Goal: Task Accomplishment & Management: Manage account settings

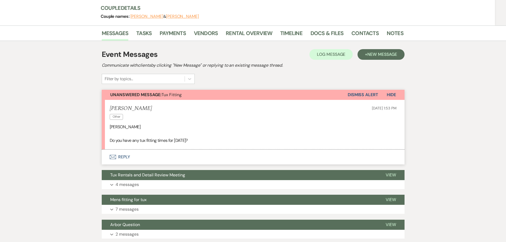
click at [127, 157] on button "Envelope Reply" at bounding box center [253, 157] width 303 height 15
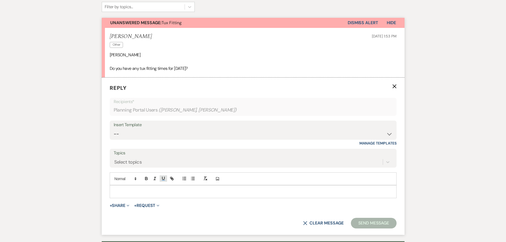
scroll to position [154, 0]
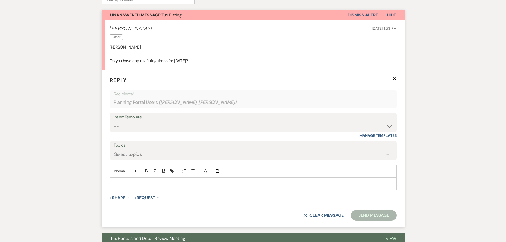
click at [158, 183] on p at bounding box center [253, 184] width 278 height 6
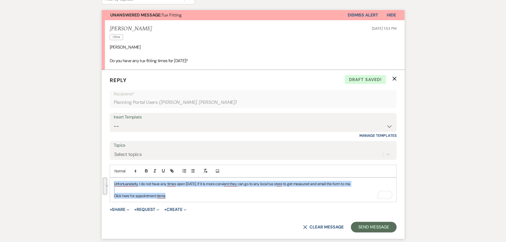
copy div "Unfortuanelatly, I do not have any times open on Saturday. If it is more convie…"
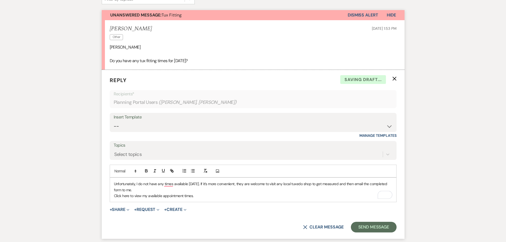
click at [167, 190] on p "Unfortunately, I do not have any times available on Saturday. If it’s more conv…" at bounding box center [253, 187] width 278 height 12
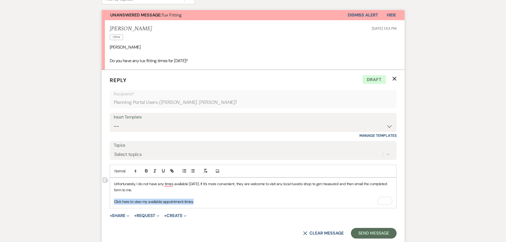
drag, startPoint x: 197, startPoint y: 203, endPoint x: 113, endPoint y: 203, distance: 83.9
click at [113, 203] on div "Unfortunately, I do not have any times available on Saturday. If it’s more conv…" at bounding box center [253, 193] width 286 height 30
click at [173, 172] on icon "button" at bounding box center [173, 172] width 2 height 2
paste input "https://calendly.com/events-studiod2d/tux-measurements"
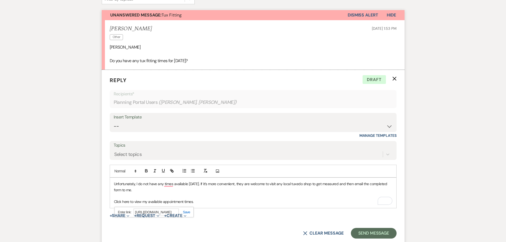
type input "https://calendly.com/events-studiod2d/tux-measurements"
click at [185, 212] on link at bounding box center [184, 212] width 11 height 4
click at [209, 192] on p "Unfortunately, I do not have any times available on Saturday. If it’s more conv…" at bounding box center [253, 187] width 278 height 12
click at [363, 231] on button "Send Message" at bounding box center [373, 233] width 45 height 11
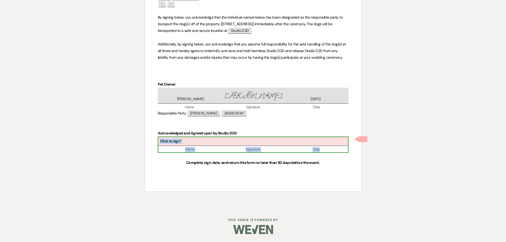
click at [248, 140] on div "Click to sign*" at bounding box center [253, 141] width 190 height 9
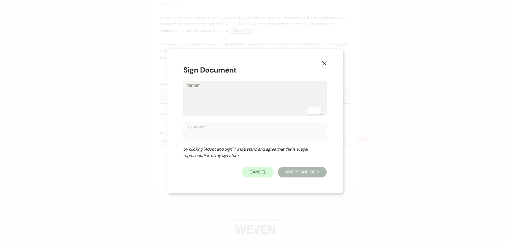
type textarea "K"
type input "K"
type textarea "Kr"
type input "Kr"
type textarea "Kri"
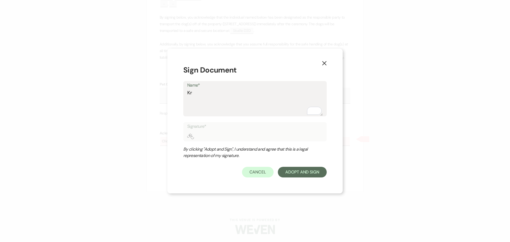
type input "Kri"
type textarea "Kris"
type input "Kris"
type textarea "Krisa"
type input "Krisa"
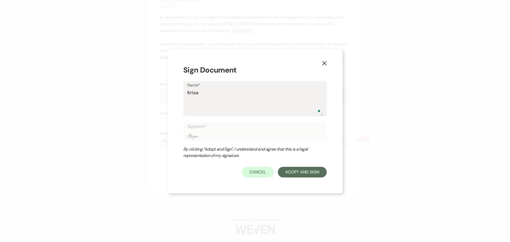
type textarea "Krisat"
type input "Krisat"
type textarea "Krisatn"
type input "Krisatn"
type textarea "Krisat"
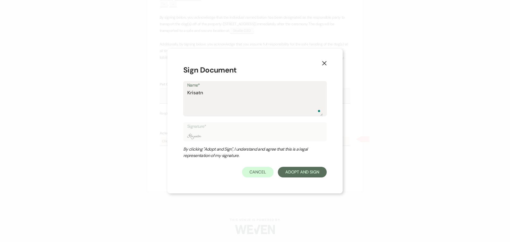
type input "Krisat"
type textarea "Krisa"
type input "Krisa"
type textarea "Kris"
type input "Kris"
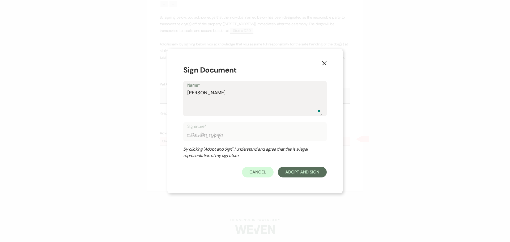
type textarea "Krist"
type input "Krist"
type textarea "Krista"
type input "Krista"
type textarea "Kristan"
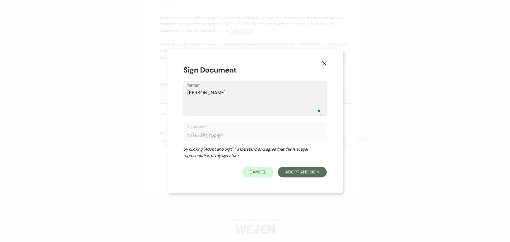
type input "Kristan"
type textarea "Kristan"
click at [319, 174] on button "Adopt And Sign" at bounding box center [302, 172] width 49 height 11
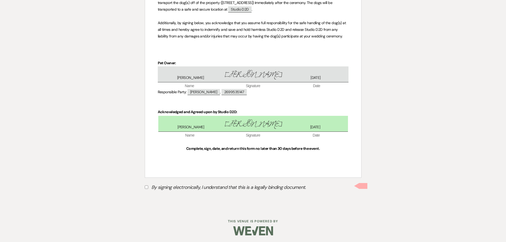
scroll to position [160, 0]
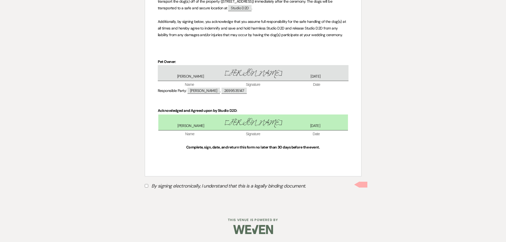
click at [147, 185] on input "By signing electronically, I understand that this is a legally binding document." at bounding box center [146, 185] width 3 height 3
checkbox input "true"
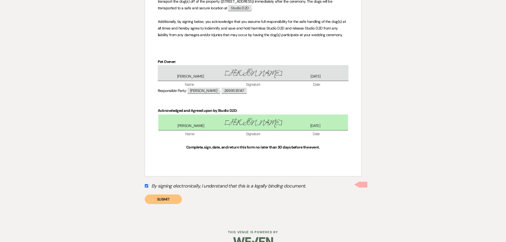
click at [164, 199] on button "Submit" at bounding box center [163, 199] width 37 height 10
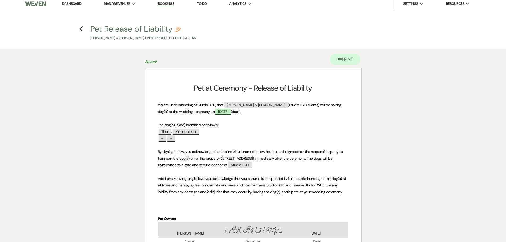
scroll to position [0, 0]
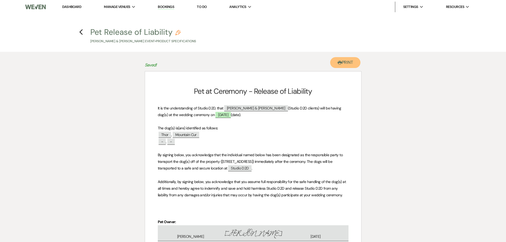
click at [345, 64] on button "Printer Print" at bounding box center [345, 62] width 31 height 11
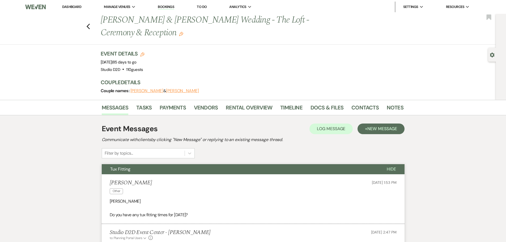
click at [70, 6] on link "Dashboard" at bounding box center [71, 7] width 19 height 5
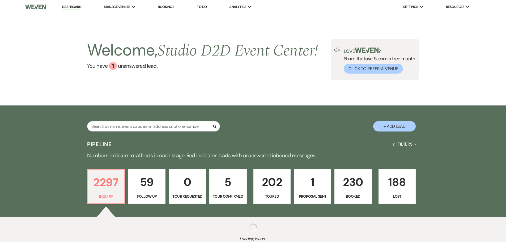
click at [144, 181] on p "59" at bounding box center [146, 182] width 31 height 18
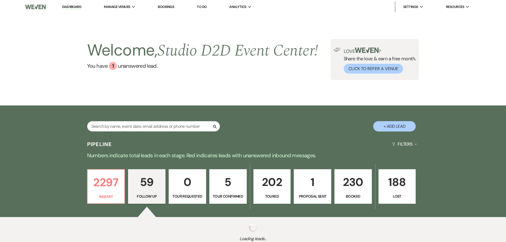
click at [146, 185] on p "59" at bounding box center [146, 182] width 31 height 18
select select "9"
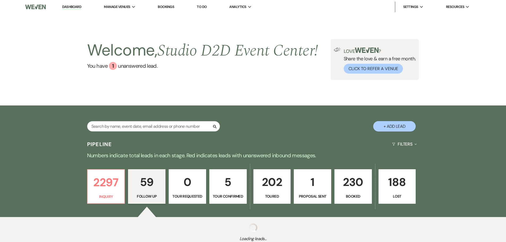
select select "9"
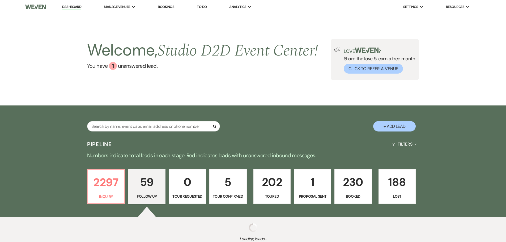
select select "9"
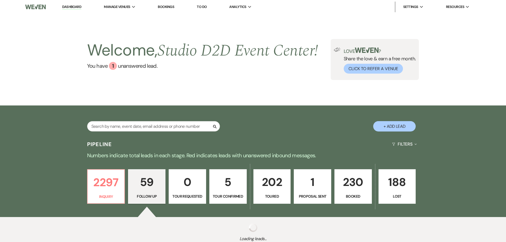
select select "9"
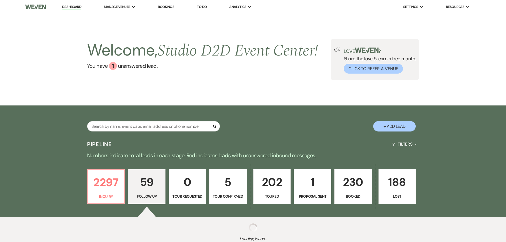
select select "9"
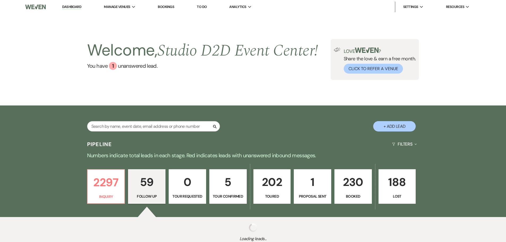
select select "9"
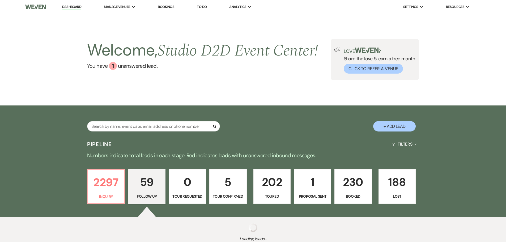
select select "9"
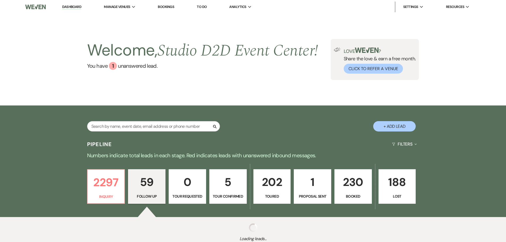
select select "9"
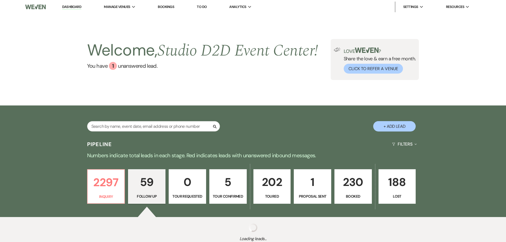
select select "9"
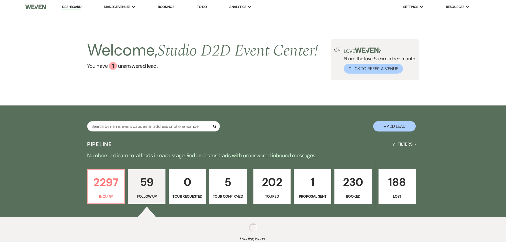
select select "9"
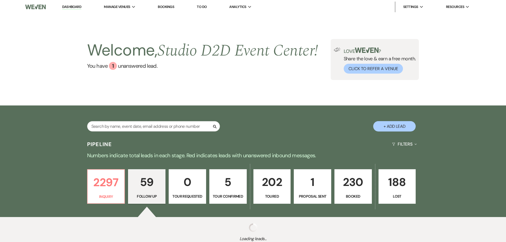
select select "9"
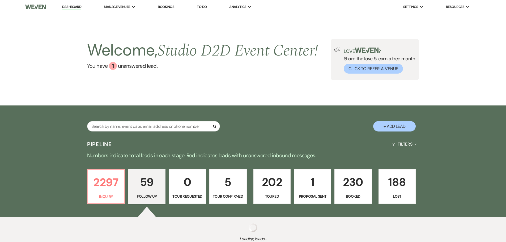
select select "9"
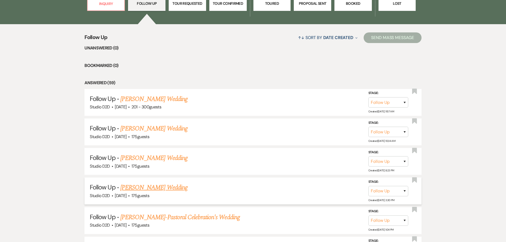
scroll to position [212, 0]
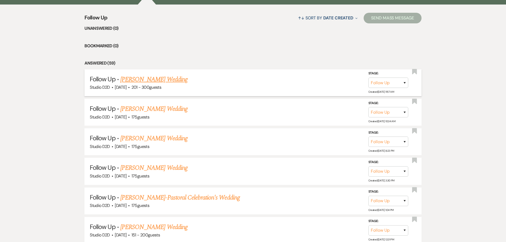
click at [139, 78] on link "Joy Welch's Wedding" at bounding box center [153, 80] width 67 height 10
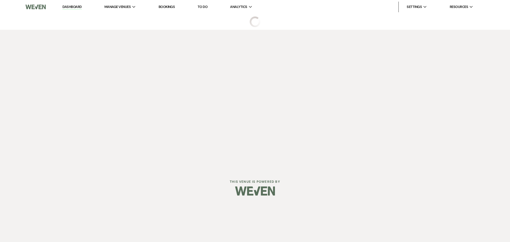
select select "9"
select select "2"
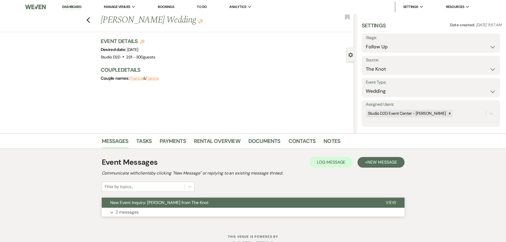
click at [130, 212] on p "2 messages" at bounding box center [127, 212] width 23 height 7
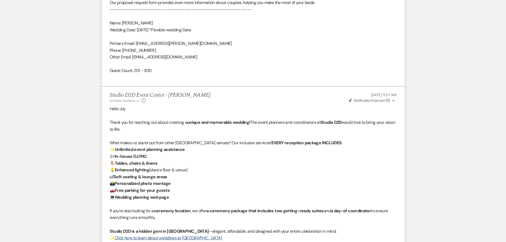
scroll to position [398, 0]
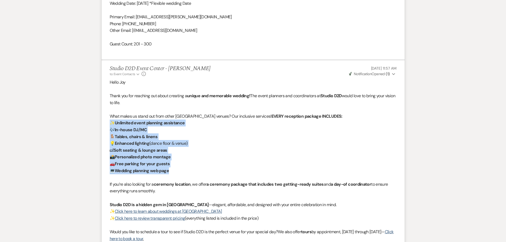
drag, startPoint x: 110, startPoint y: 122, endPoint x: 186, endPoint y: 170, distance: 89.7
click at [186, 170] on div "Hello Joy Thank you for reaching out about creating a unique and memorable wedd…" at bounding box center [253, 181] width 287 height 204
copy div "✨ Unlimited event planning assistance 🎶 In-house DJ/MC 🪑 Tables, chairs & linen…"
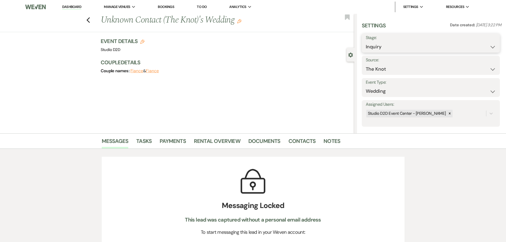
click at [392, 49] on select "Inquiry Follow Up Tour Requested Tour Confirmed Toured Proposal Sent Booked Lost" at bounding box center [431, 47] width 130 height 10
select select "8"
click at [366, 42] on select "Inquiry Follow Up Tour Requested Tour Confirmed Toured Proposal Sent Booked Lost" at bounding box center [431, 47] width 130 height 10
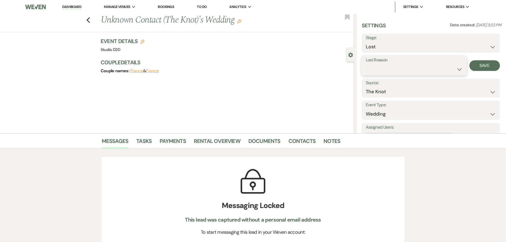
click at [404, 72] on select "Booked Elsewhere Budget Date Unavailable No Response Not a Good Match Capacity …" at bounding box center [414, 69] width 97 height 10
select select "6"
click at [366, 64] on select "Booked Elsewhere Budget Date Unavailable No Response Not a Good Match Capacity …" at bounding box center [414, 69] width 97 height 10
click at [476, 67] on button "Save" at bounding box center [484, 65] width 31 height 11
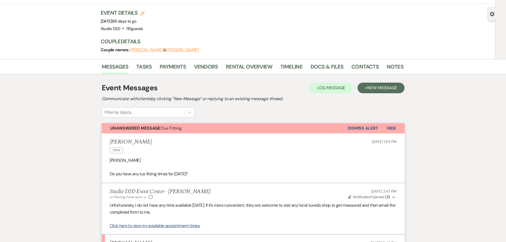
scroll to position [38, 0]
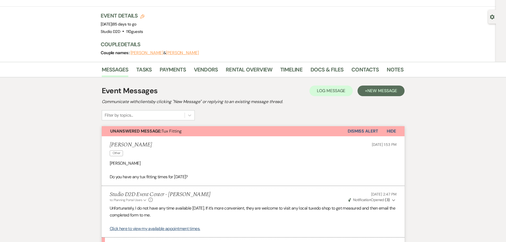
click at [354, 131] on button "Dismiss Alert" at bounding box center [363, 131] width 31 height 10
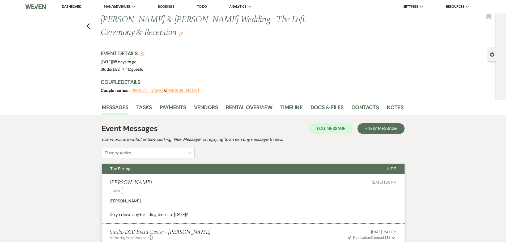
scroll to position [0, 0]
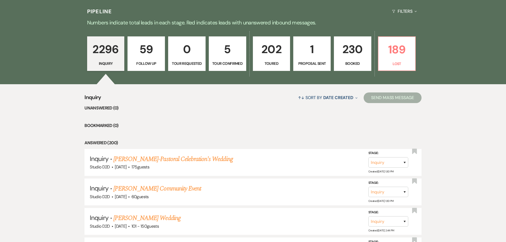
scroll to position [67, 0]
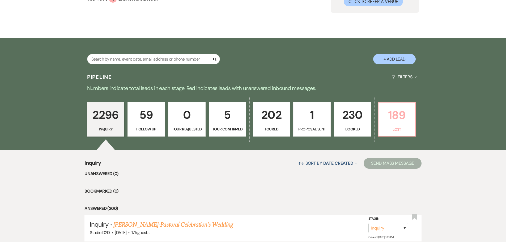
click at [398, 117] on p "189" at bounding box center [397, 115] width 31 height 18
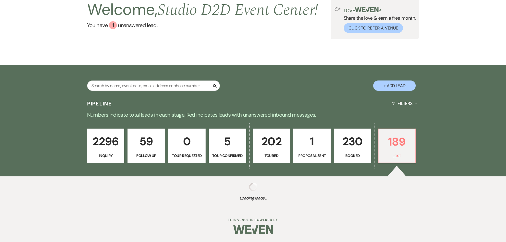
scroll to position [41, 0]
select select "8"
select select "6"
select select "8"
select select "6"
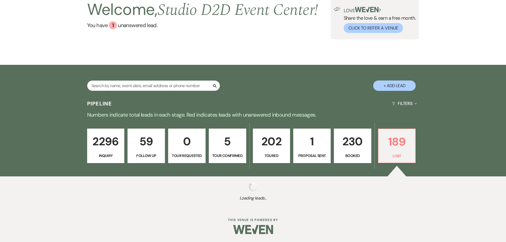
select select "8"
select select "6"
select select "8"
select select "6"
select select "8"
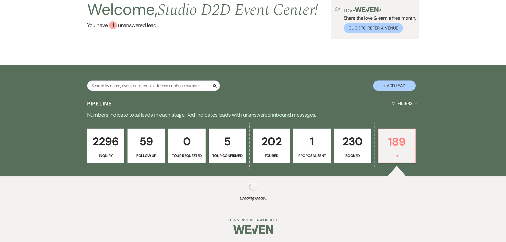
select select "6"
select select "8"
select select "6"
select select "8"
select select "6"
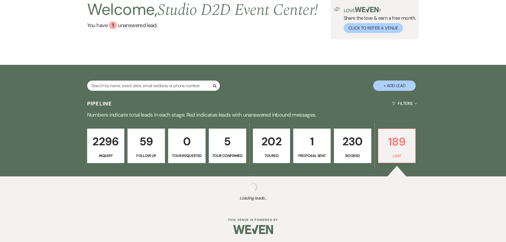
select select "8"
select select "6"
select select "8"
select select "1"
select select "8"
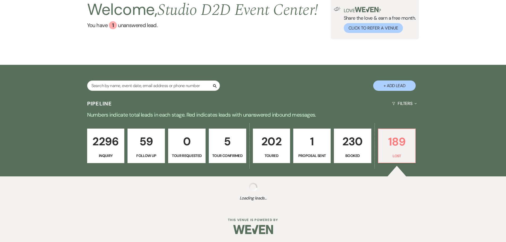
select select "6"
select select "8"
select select "6"
select select "8"
select select "6"
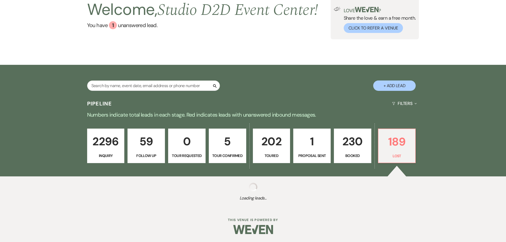
select select "8"
select select "6"
select select "8"
select select "5"
select select "8"
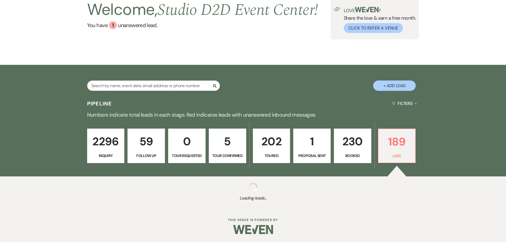
select select "6"
select select "8"
select select "6"
select select "8"
select select "6"
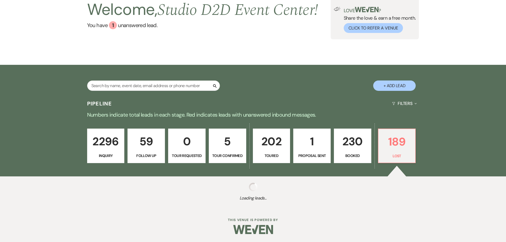
select select "8"
select select "6"
select select "8"
select select "6"
select select "8"
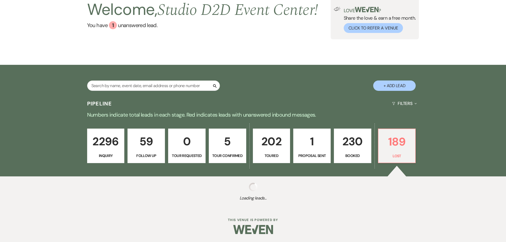
select select "10"
select select "8"
select select "6"
select select "8"
select select "10"
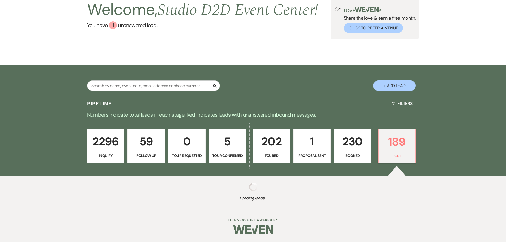
select select "8"
select select "1"
select select "8"
select select "10"
select select "8"
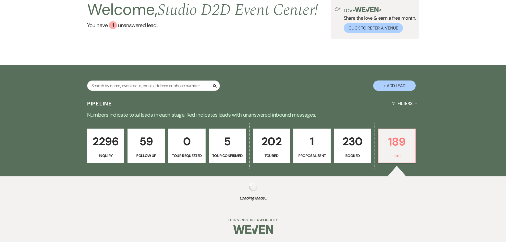
select select "5"
select select "8"
select select "6"
select select "8"
select select "6"
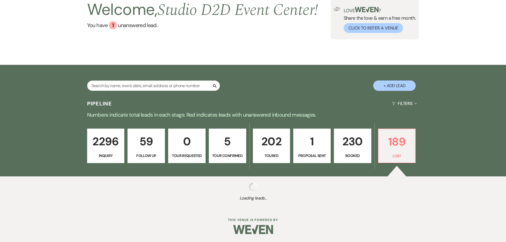
select select "8"
select select "6"
select select "8"
select select "6"
select select "8"
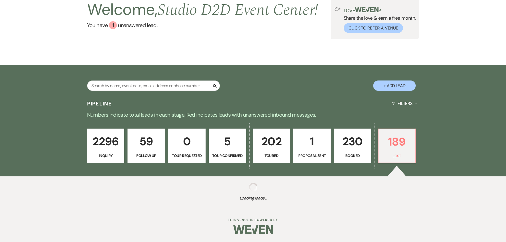
select select "6"
select select "8"
select select "6"
select select "8"
select select "6"
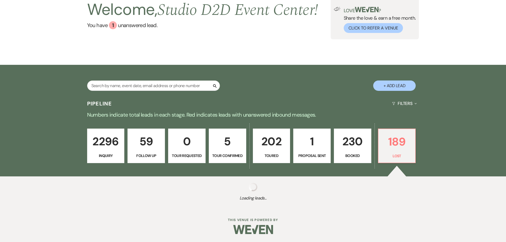
select select "8"
select select "6"
select select "8"
select select "6"
select select "8"
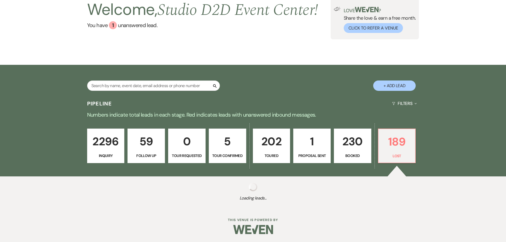
select select "7"
select select "8"
select select "6"
select select "8"
select select "10"
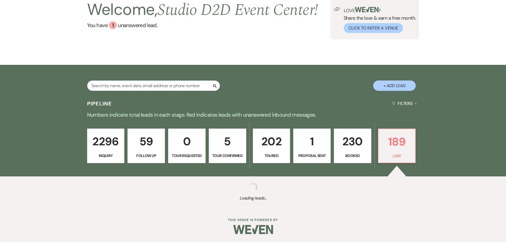
select select "8"
select select "10"
select select "8"
select select "10"
select select "8"
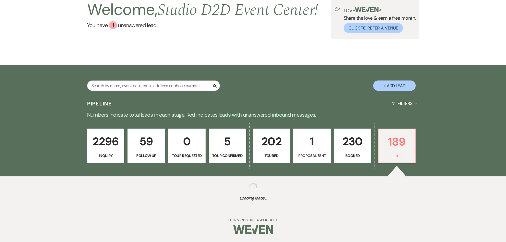
select select "7"
select select "8"
select select "11"
select select "8"
select select "1"
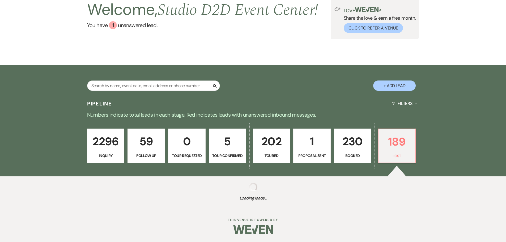
select select "8"
select select "6"
select select "8"
select select "10"
select select "8"
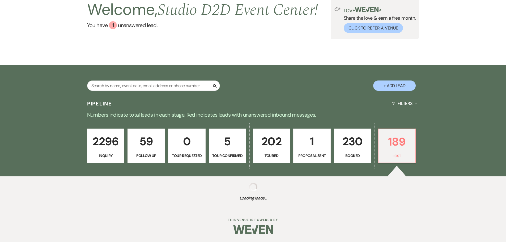
select select "6"
select select "8"
select select "6"
select select "8"
select select "6"
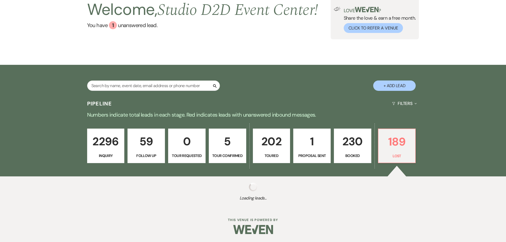
select select "8"
select select "10"
select select "8"
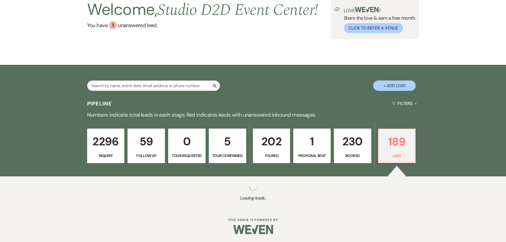
select select "6"
select select "8"
select select "7"
select select "8"
select select "6"
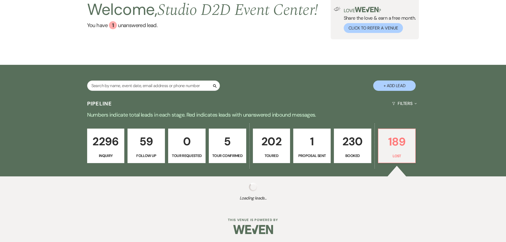
select select "8"
select select "1"
select select "8"
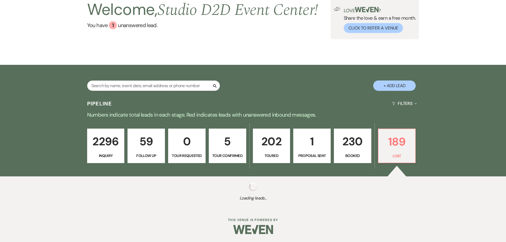
select select "8"
select select "1"
select select "8"
select select "1"
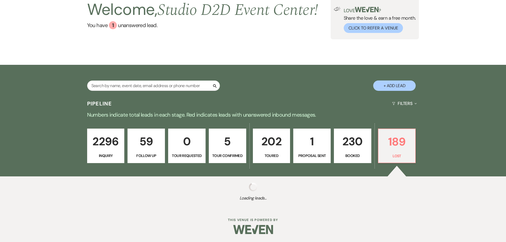
select select "8"
select select "1"
select select "8"
select select "11"
select select "8"
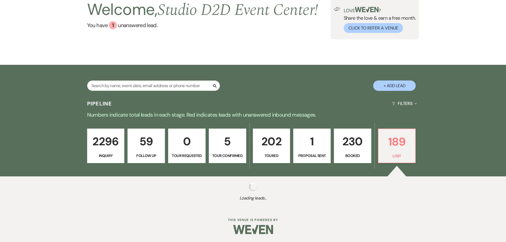
select select "1"
select select "8"
select select "1"
select select "8"
select select "10"
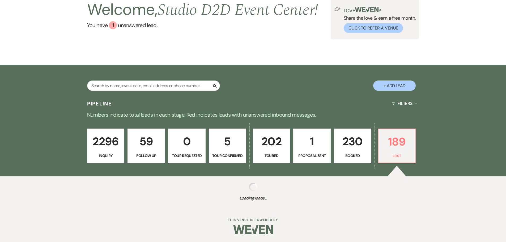
select select "8"
select select "10"
select select "8"
select select "11"
select select "8"
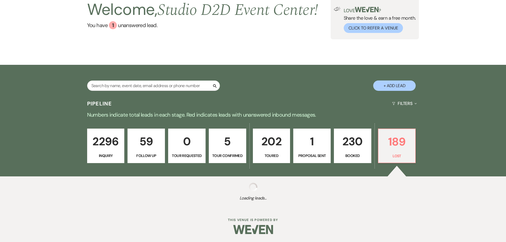
select select "6"
select select "8"
select select "6"
select select "8"
select select "10"
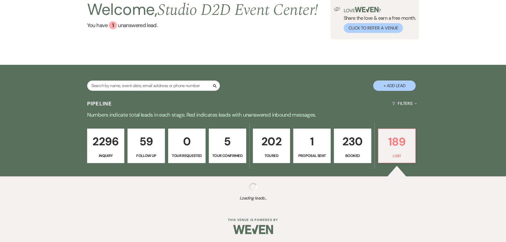
select select "8"
select select "6"
select select "8"
select select "6"
select select "8"
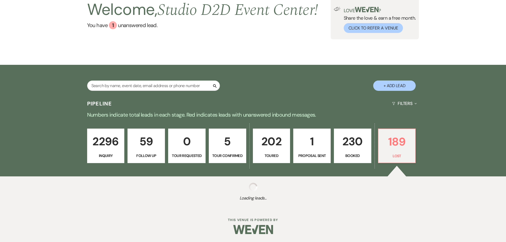
select select "6"
select select "8"
select select "6"
select select "8"
select select "6"
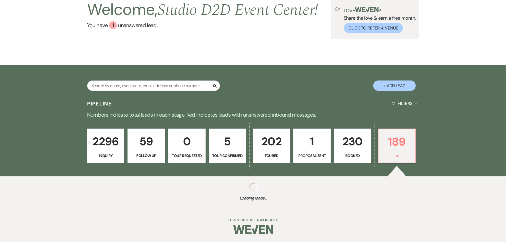
select select "8"
select select "1"
select select "8"
select select "6"
select select "8"
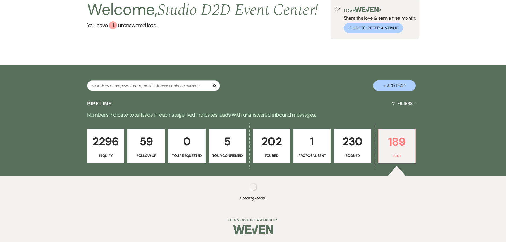
select select "10"
select select "8"
select select "10"
select select "8"
select select "10"
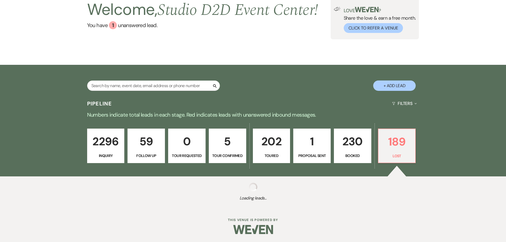
select select "8"
select select "7"
select select "8"
select select "6"
select select "8"
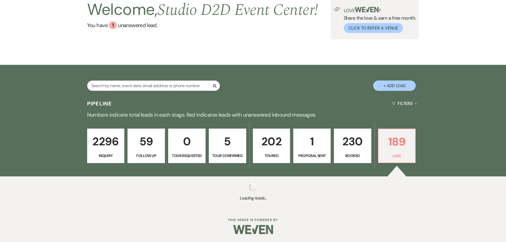
select select "6"
select select "8"
select select "6"
select select "8"
select select "6"
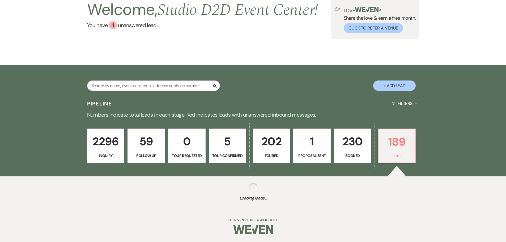
select select "8"
select select "6"
select select "8"
select select "10"
select select "8"
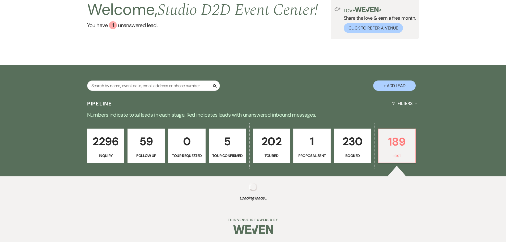
select select "11"
select select "8"
select select "6"
select select "8"
select select "6"
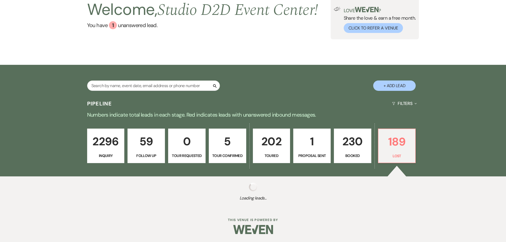
select select "8"
select select "6"
select select "8"
select select "7"
select select "8"
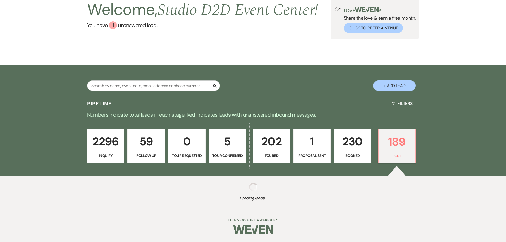
select select "7"
select select "8"
select select "6"
select select "8"
select select "7"
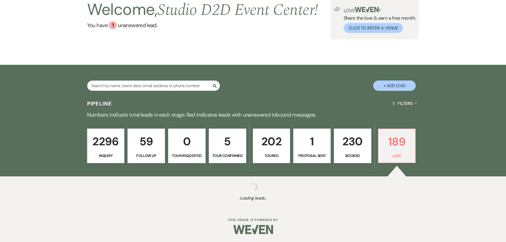
select select "8"
select select "10"
select select "8"
select select "11"
select select "8"
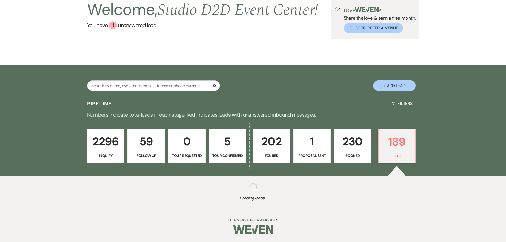
select select "10"
select select "8"
select select "7"
select select "8"
select select "6"
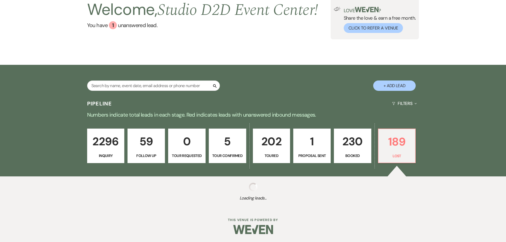
select select "8"
select select "11"
select select "8"
select select "6"
select select "8"
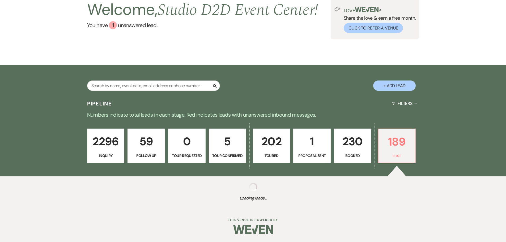
select select "6"
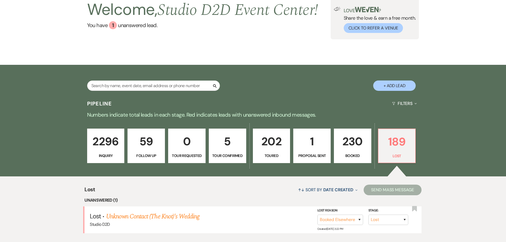
scroll to position [67, 0]
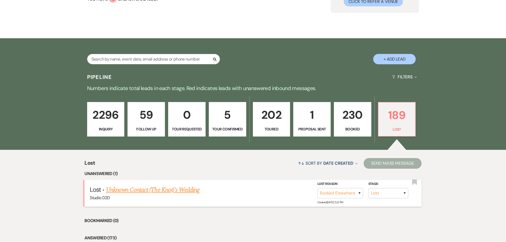
click at [194, 186] on link "Unknown Contact (The Knot)'s Wedding" at bounding box center [152, 190] width 93 height 10
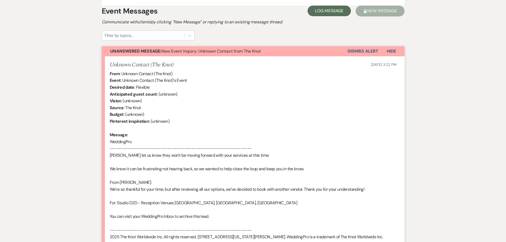
scroll to position [213, 0]
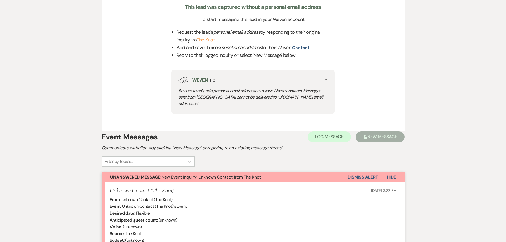
click at [363, 172] on button "Dismiss Alert" at bounding box center [363, 177] width 31 height 10
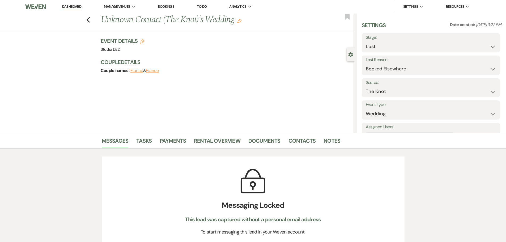
scroll to position [0, 0]
